Goal: Communication & Community: Answer question/provide support

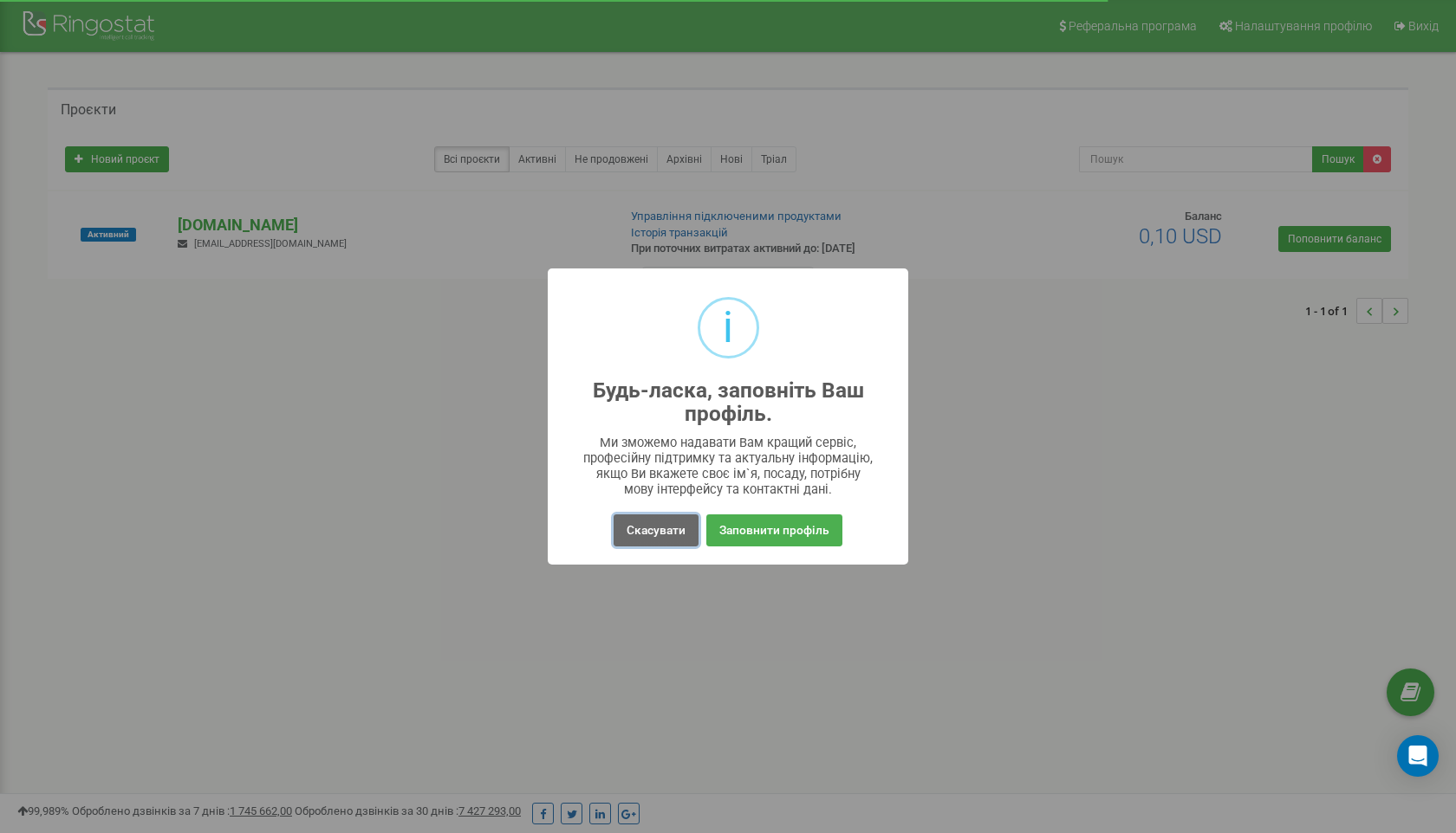
click at [666, 540] on button "Скасувати" at bounding box center [656, 530] width 85 height 32
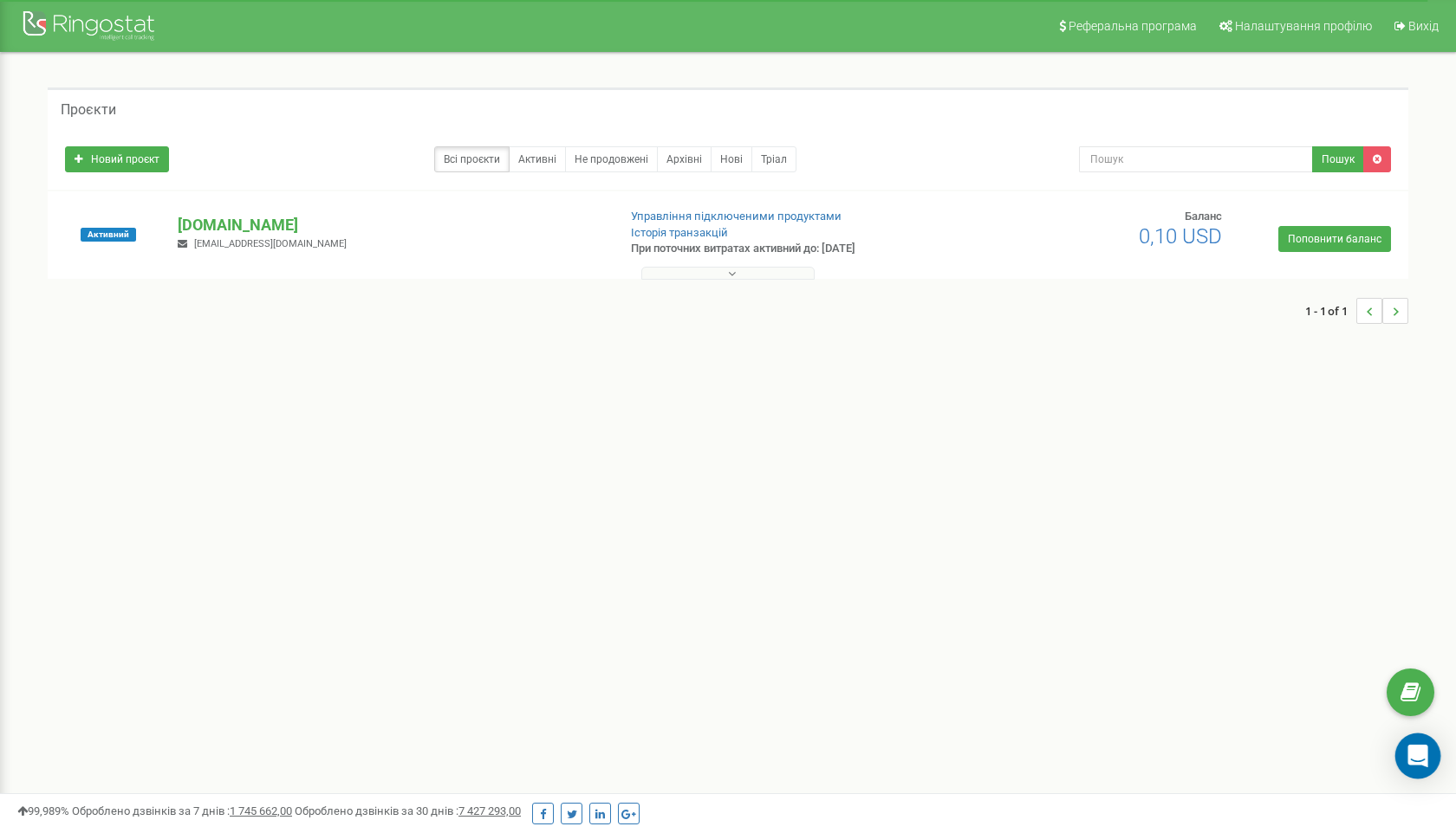
click at [1418, 752] on icon "Open Intercom Messenger" at bounding box center [1418, 756] width 20 height 22
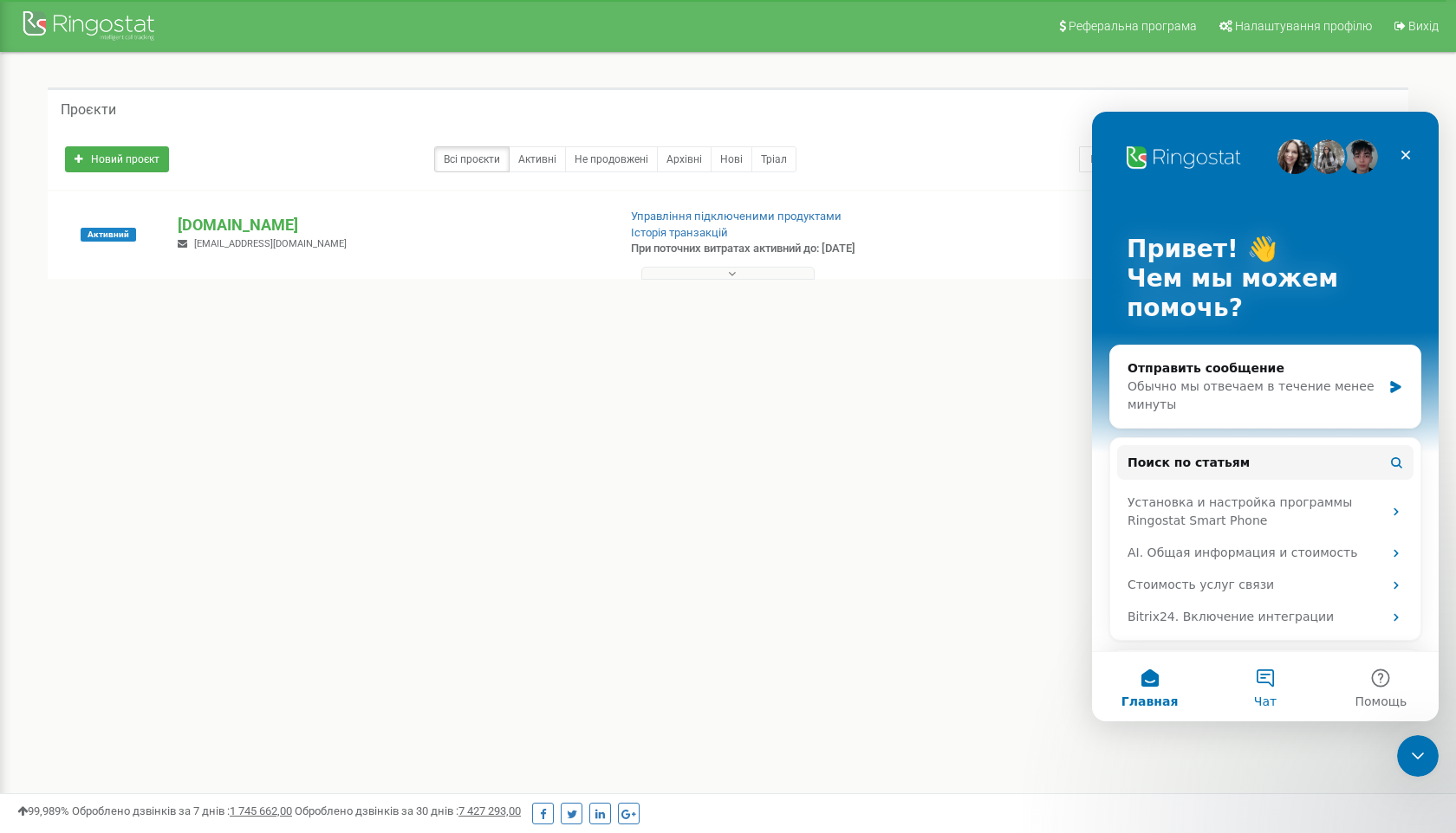
click at [1272, 671] on button "Чат" at bounding box center [1265, 687] width 115 height 69
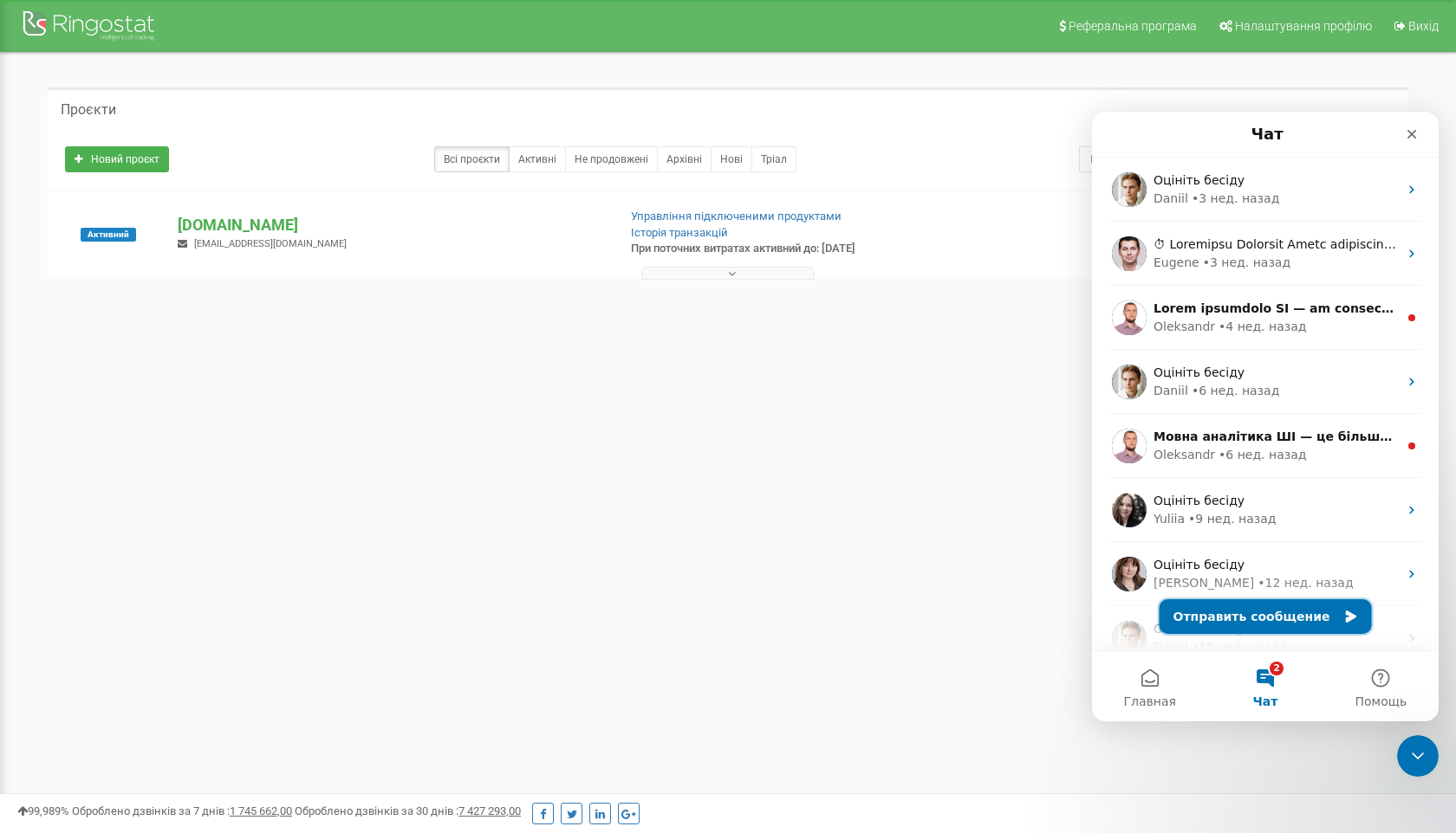
click at [1249, 610] on button "Отправить сообщение" at bounding box center [1266, 617] width 213 height 35
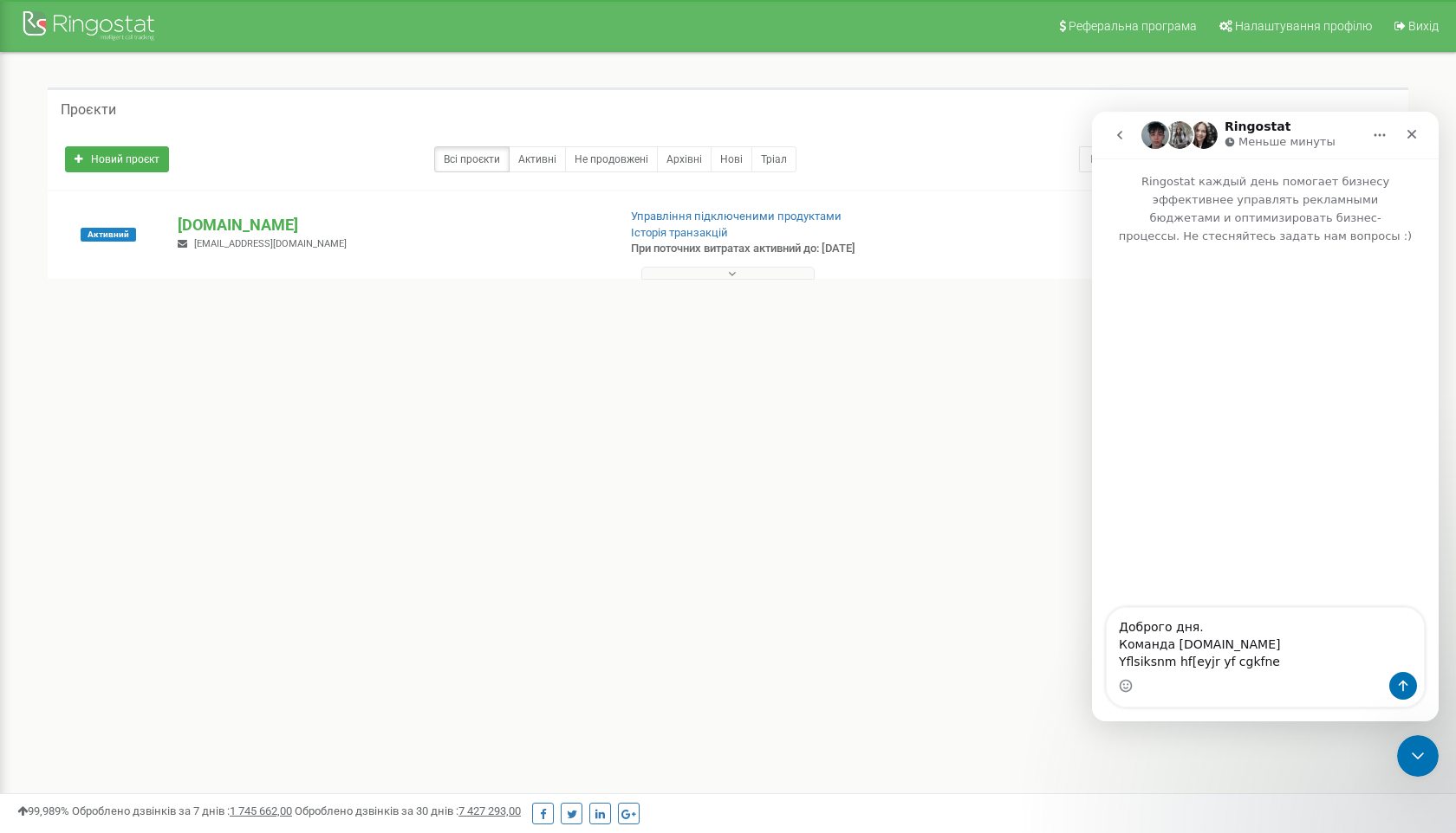
drag, startPoint x: 1272, startPoint y: 657, endPoint x: 1118, endPoint y: 661, distance: 154.1
click at [1118, 661] on textarea "Доброго дня. Команда [DOMAIN_NAME] Yflsiksnm hf[eyjr yf cgkfne" at bounding box center [1266, 640] width 317 height 64
click at [1323, 641] on textarea "Доброго дня. Команда [DOMAIN_NAME] Надішліть рахунок на сплату, будб-ласка, на …" at bounding box center [1266, 632] width 317 height 82
click at [1193, 667] on textarea "Доброго дня. Команда [DOMAIN_NAME] Надішліть рахунок на сплату, будь-ласка, на …" at bounding box center [1266, 632] width 317 height 82
type textarea "Доброго дня. Команда [DOMAIN_NAME] Надішліть рахунок на сплату, будь-ласка, на …"
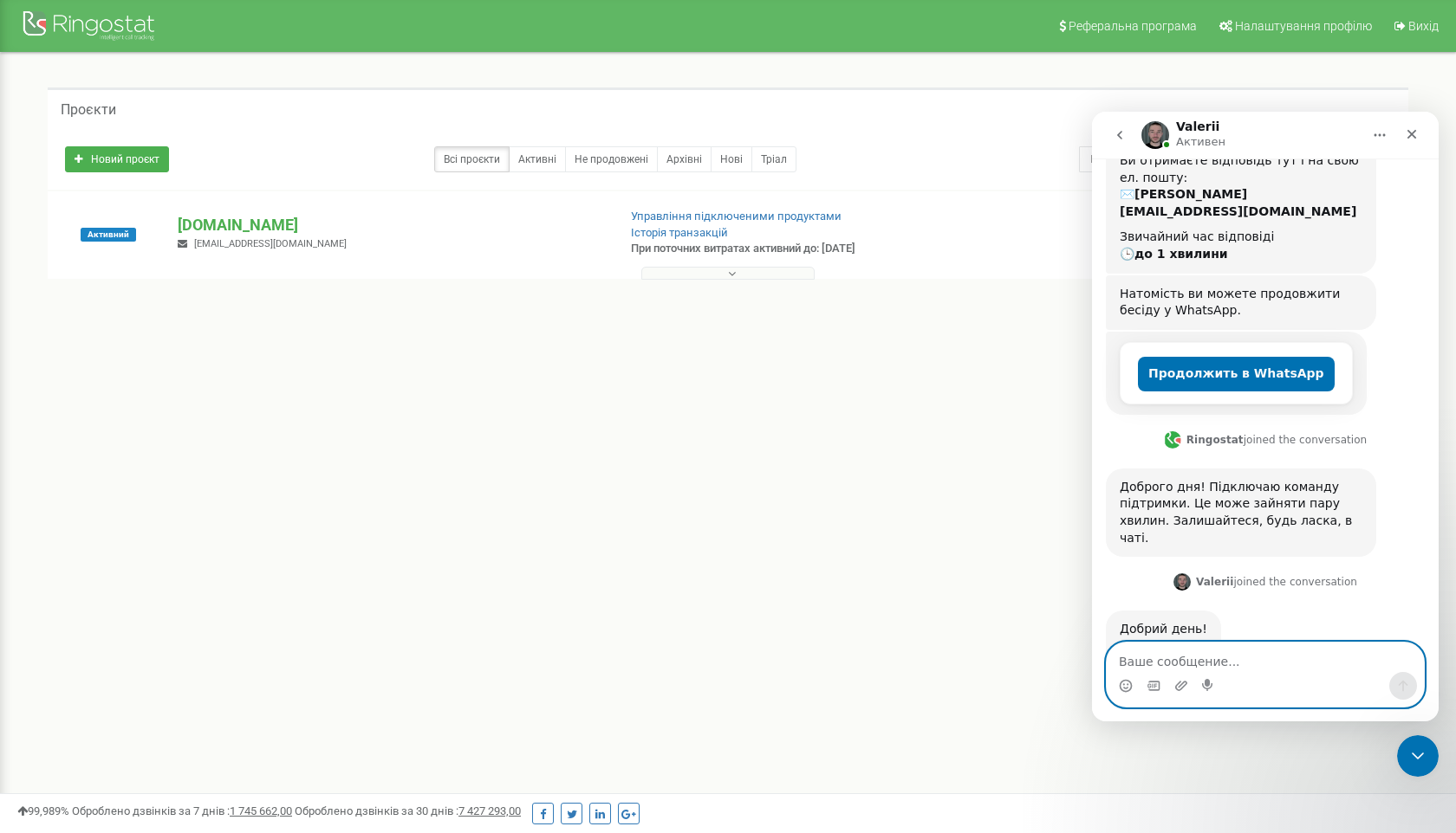
scroll to position [308, 0]
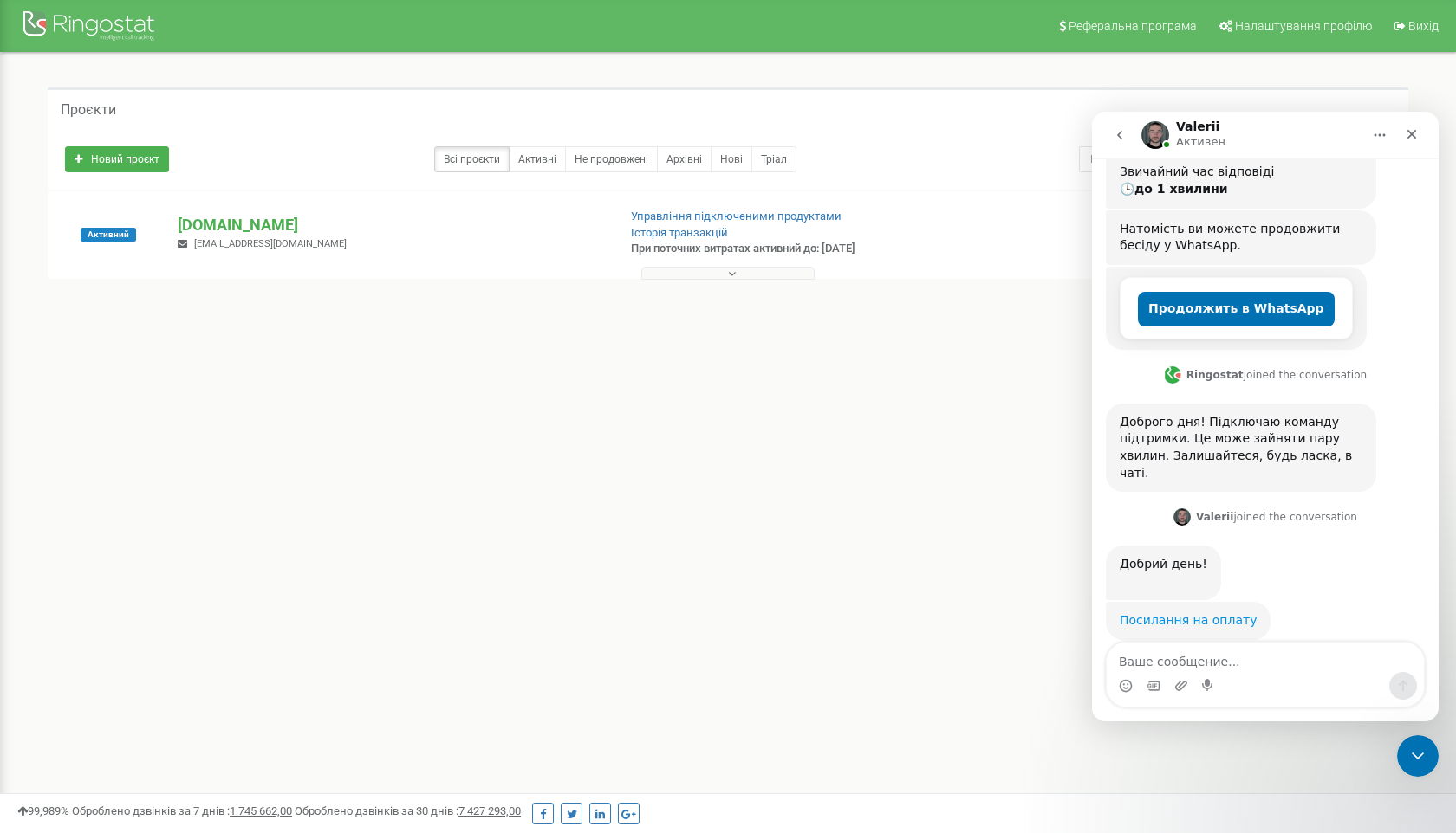
click at [1193, 614] on link "Посилання на оплату" at bounding box center [1189, 620] width 137 height 14
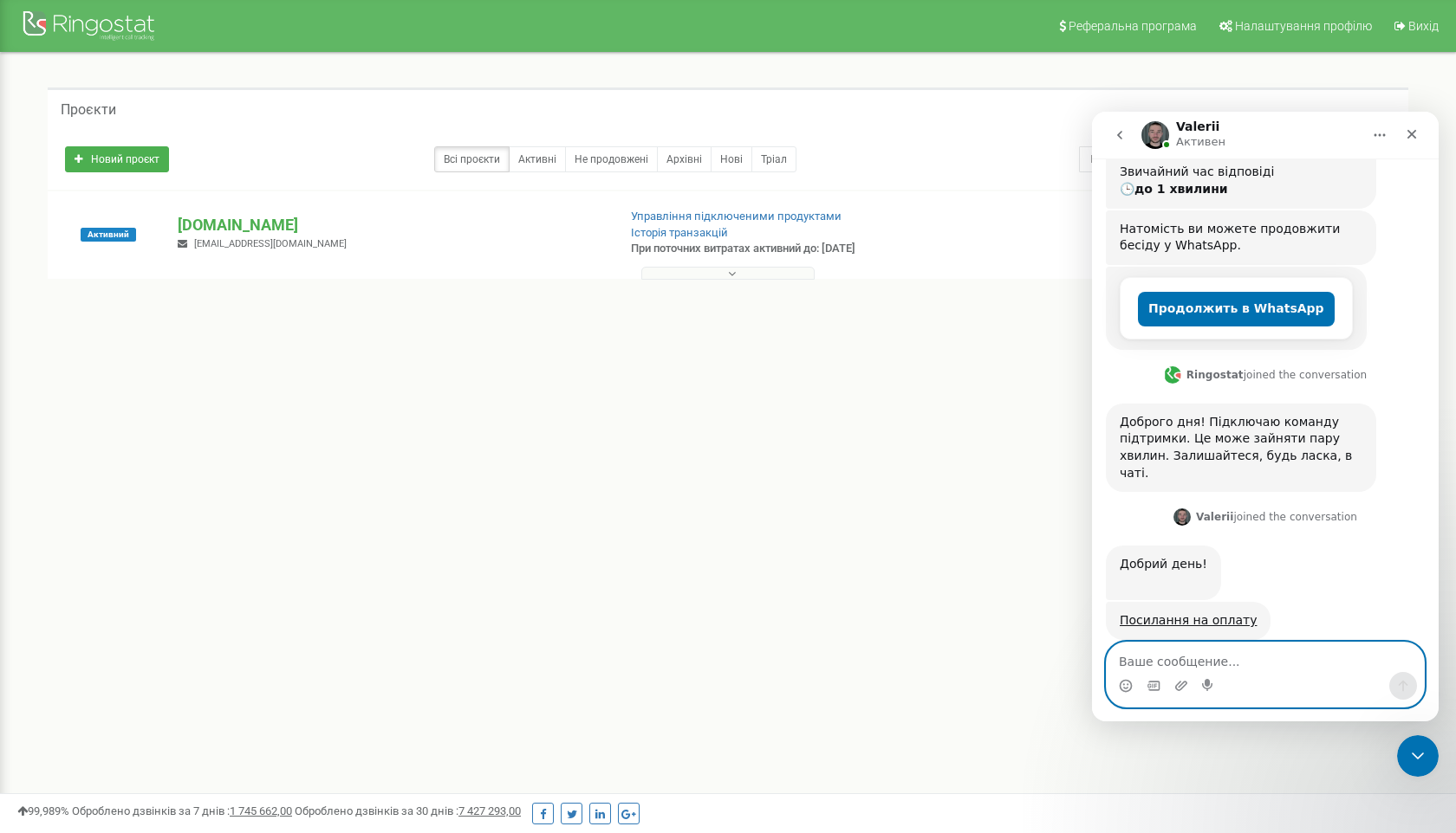
click at [1174, 670] on textarea "Ваше сообщение..." at bounding box center [1266, 657] width 317 height 29
click at [1207, 661] on textarea "Дякую. Більш птань немаю" at bounding box center [1266, 657] width 317 height 29
type textarea "Дякую. Більш питань немаю"
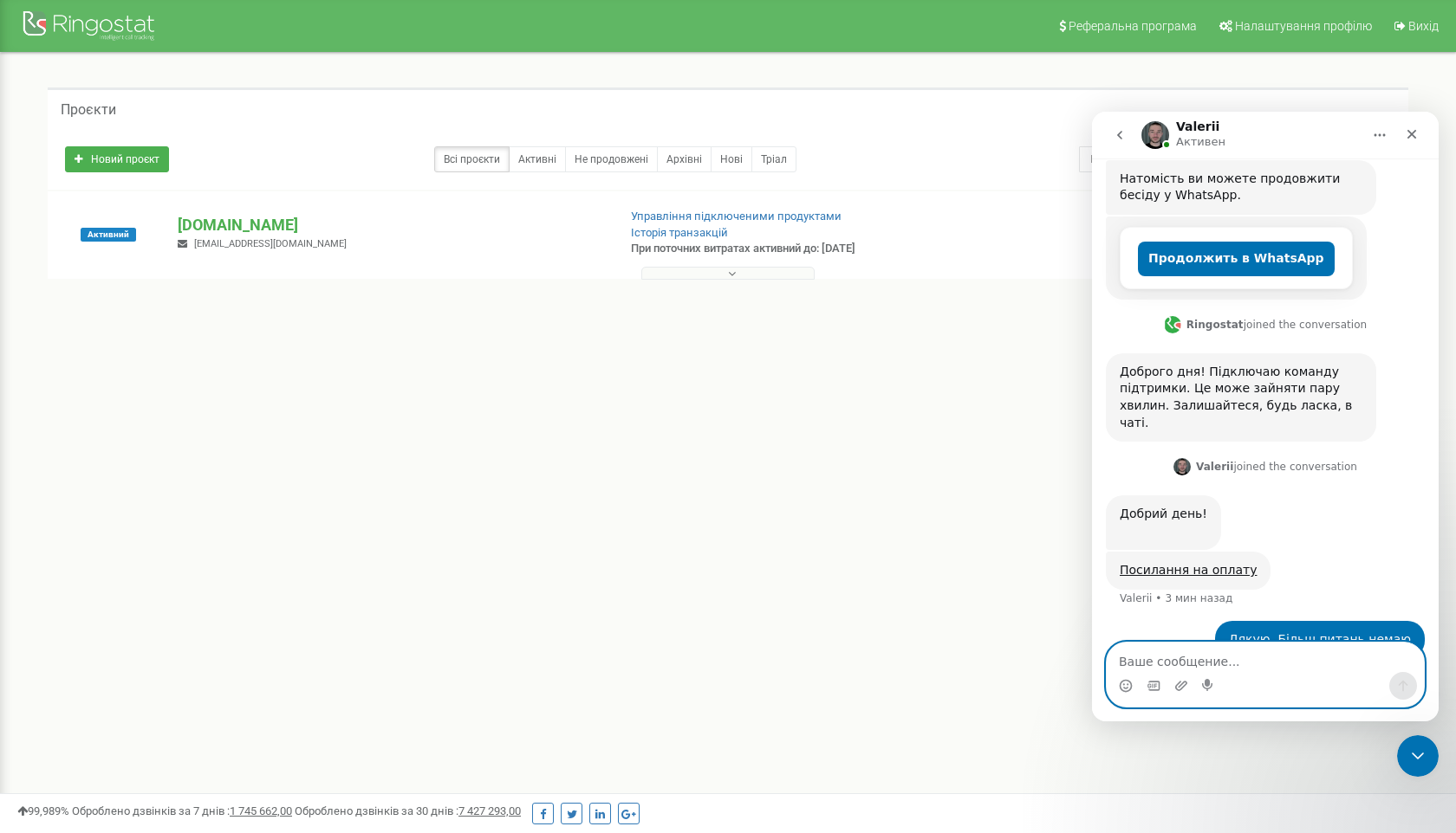
scroll to position [360, 0]
type textarea "Гарного Вам дня!"
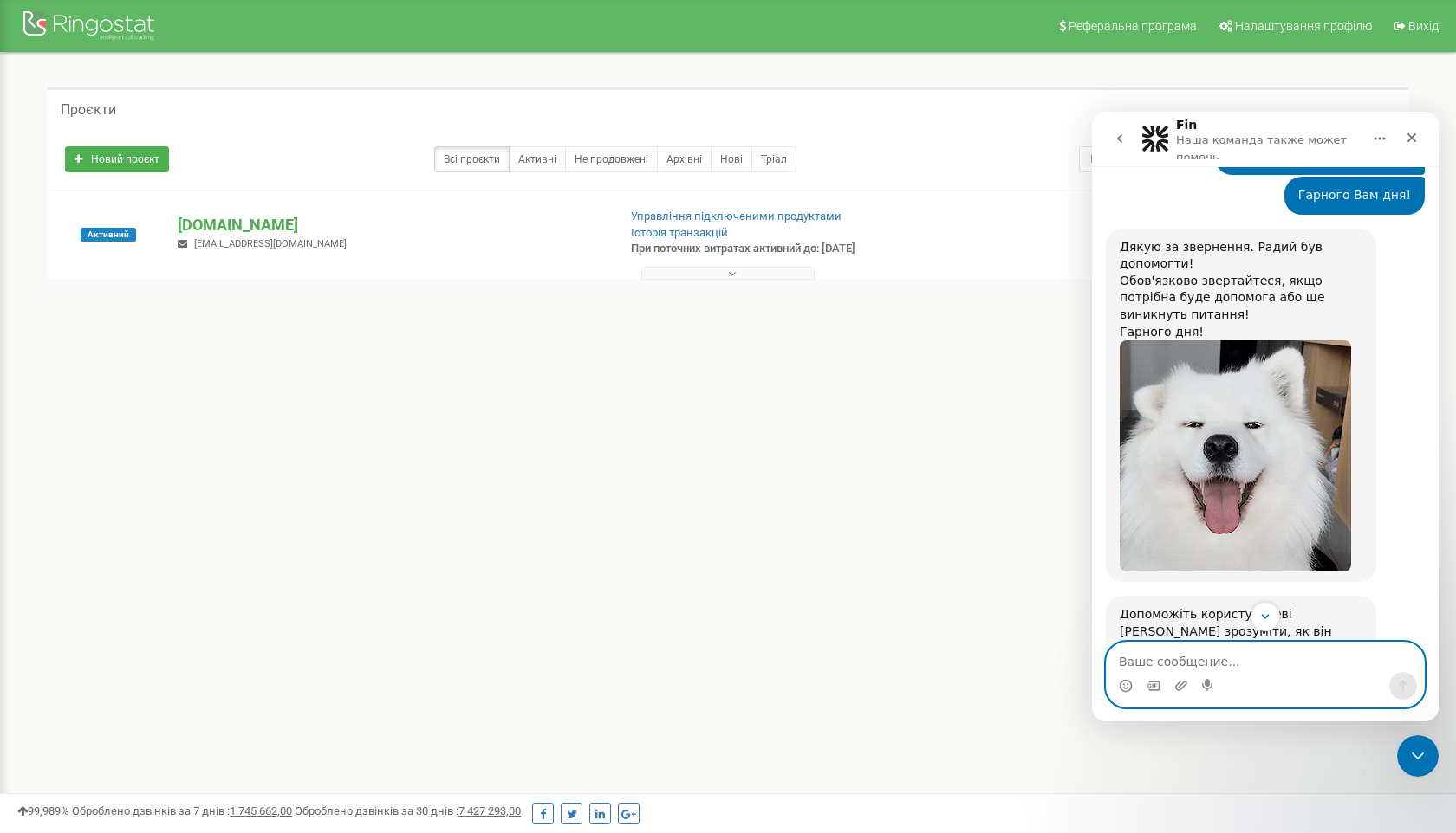
scroll to position [947, 0]
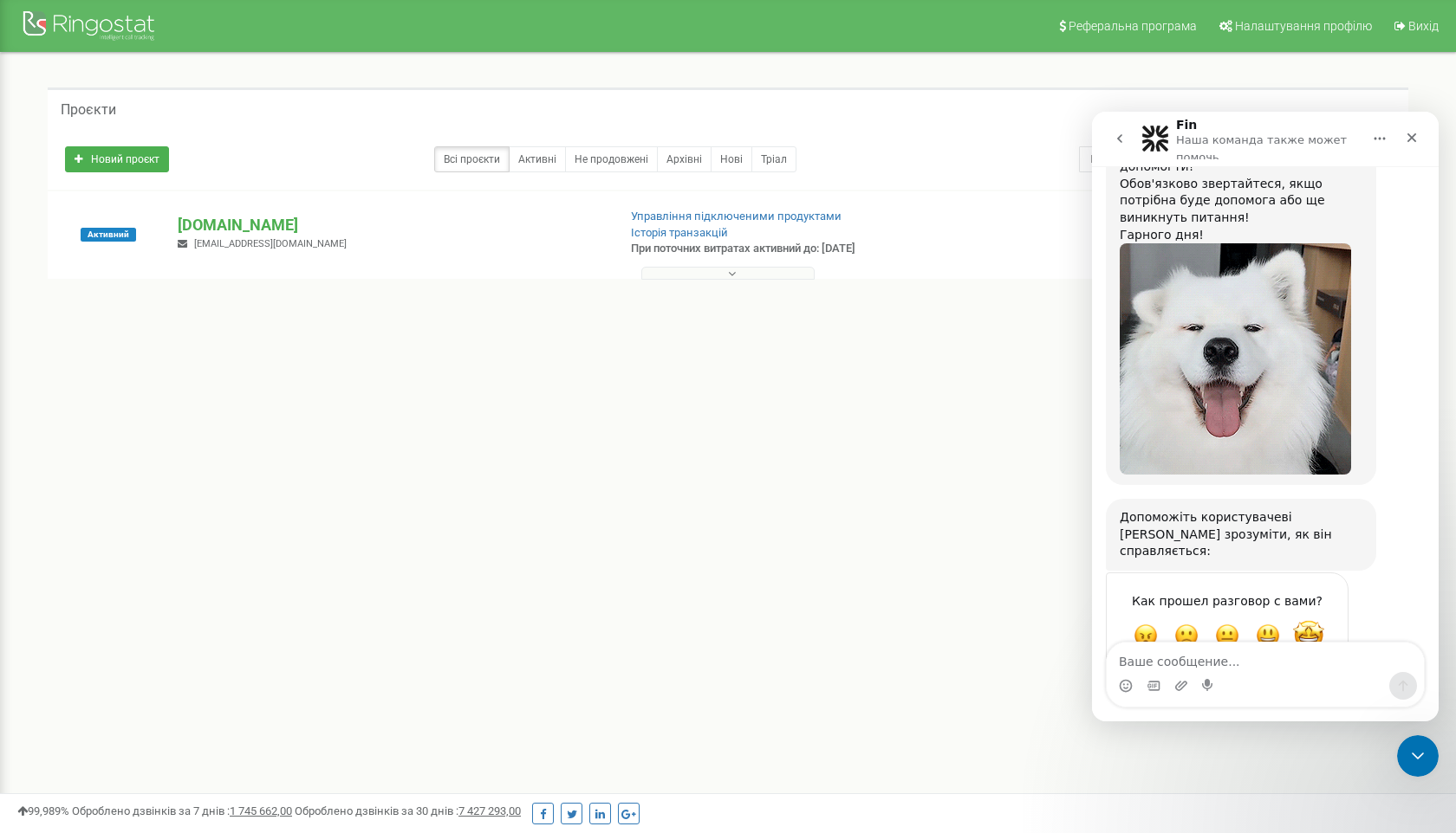
click at [1305, 620] on span "Великолепно" at bounding box center [1309, 635] width 31 height 31
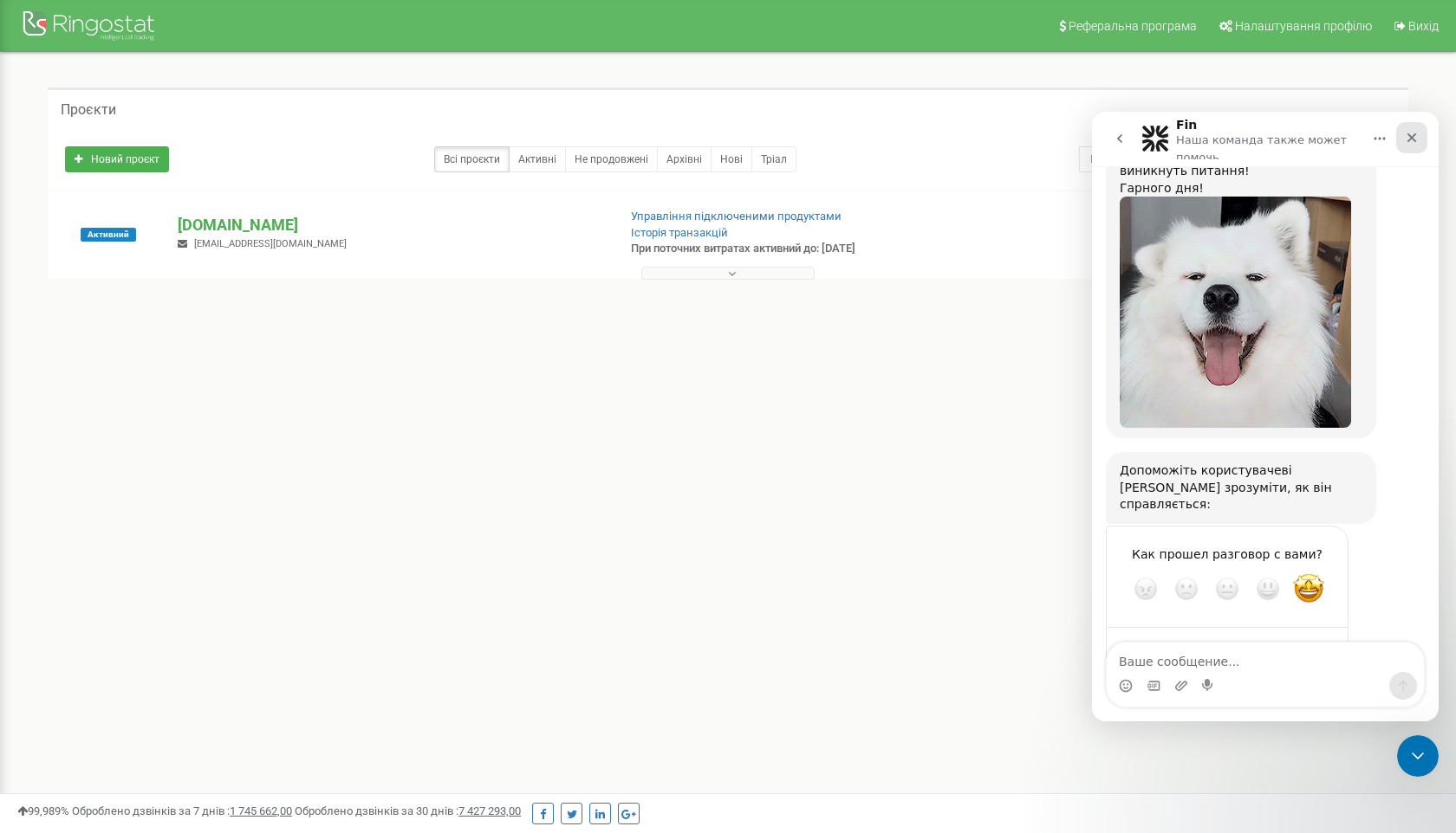
click at [1417, 133] on icon "Закрыть" at bounding box center [1412, 138] width 14 height 14
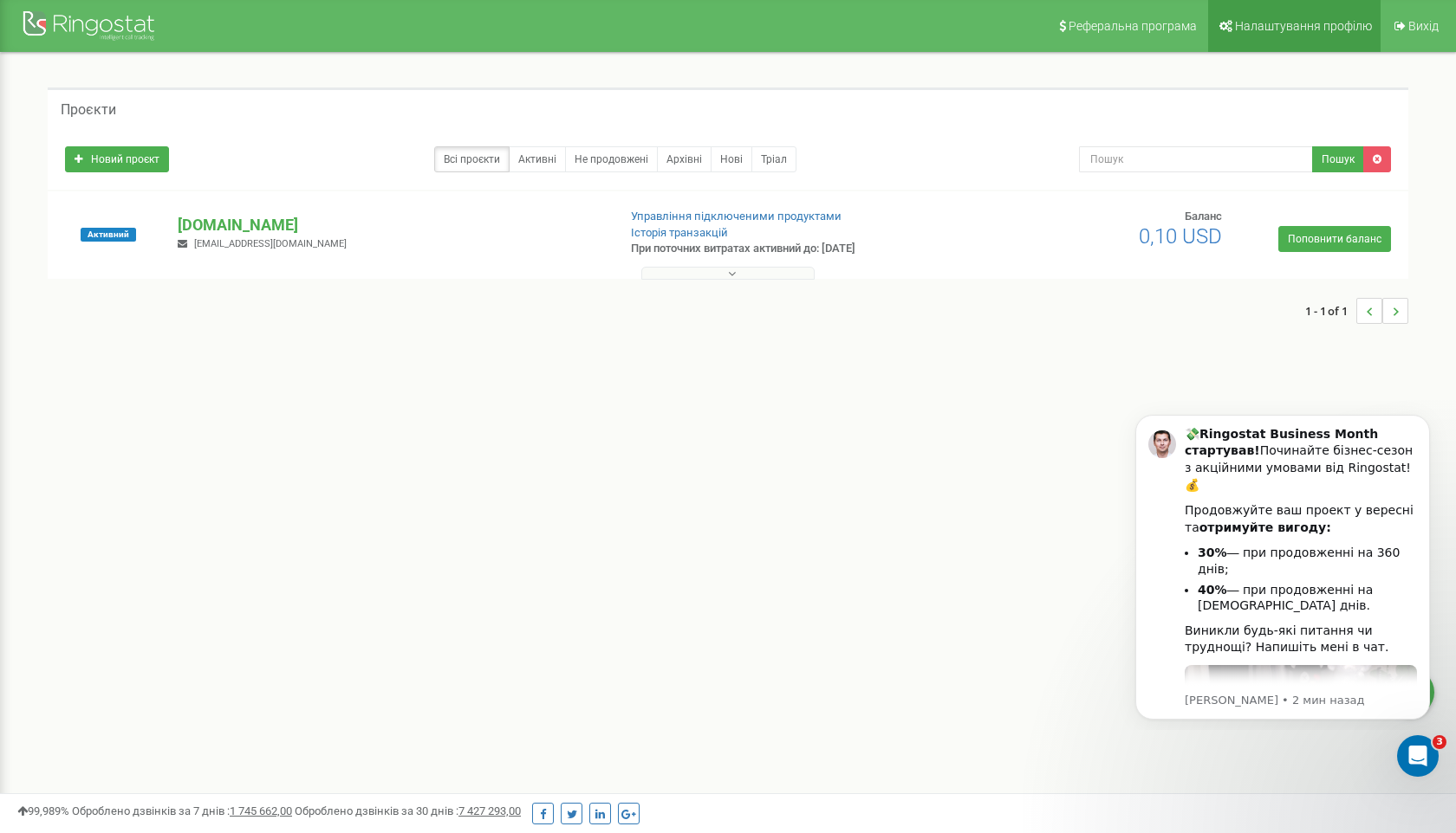
scroll to position [976, 0]
